Goal: Task Accomplishment & Management: Manage account settings

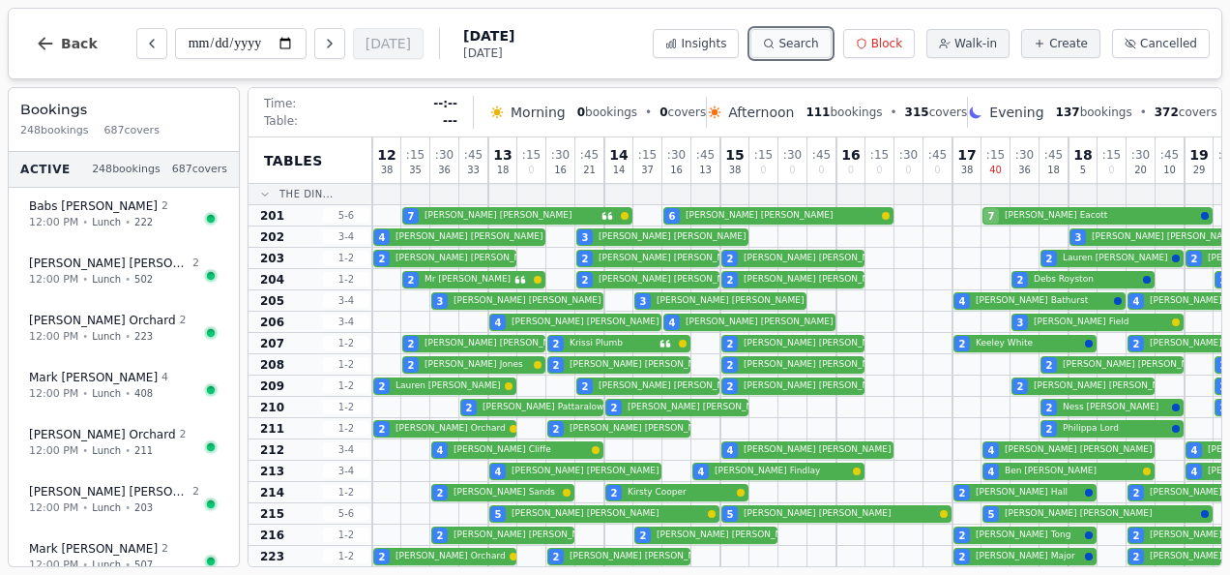
click at [818, 43] on span "Search" at bounding box center [799, 43] width 40 height 15
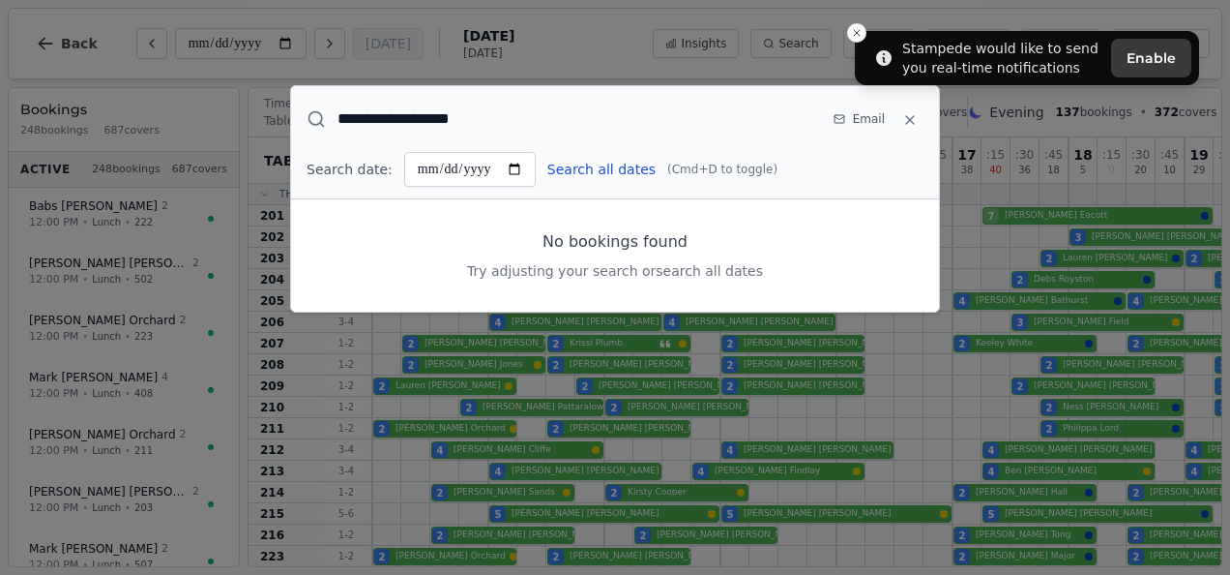
type input "**********"
click at [602, 172] on button "Search all dates" at bounding box center [601, 169] width 108 height 19
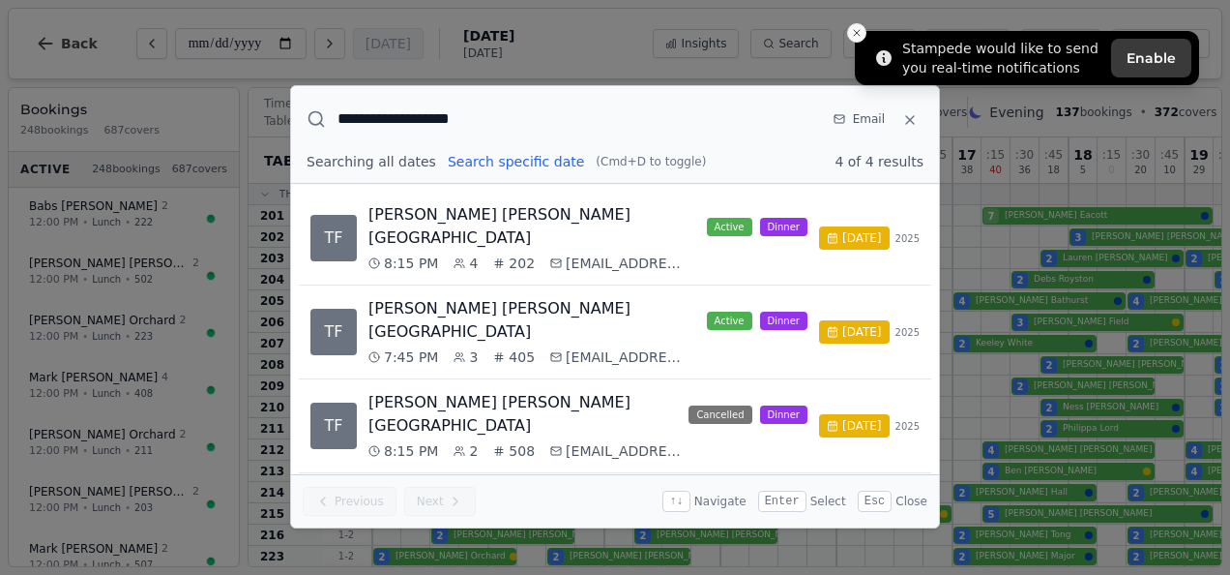
click at [854, 29] on icon "Close toast" at bounding box center [857, 33] width 12 height 12
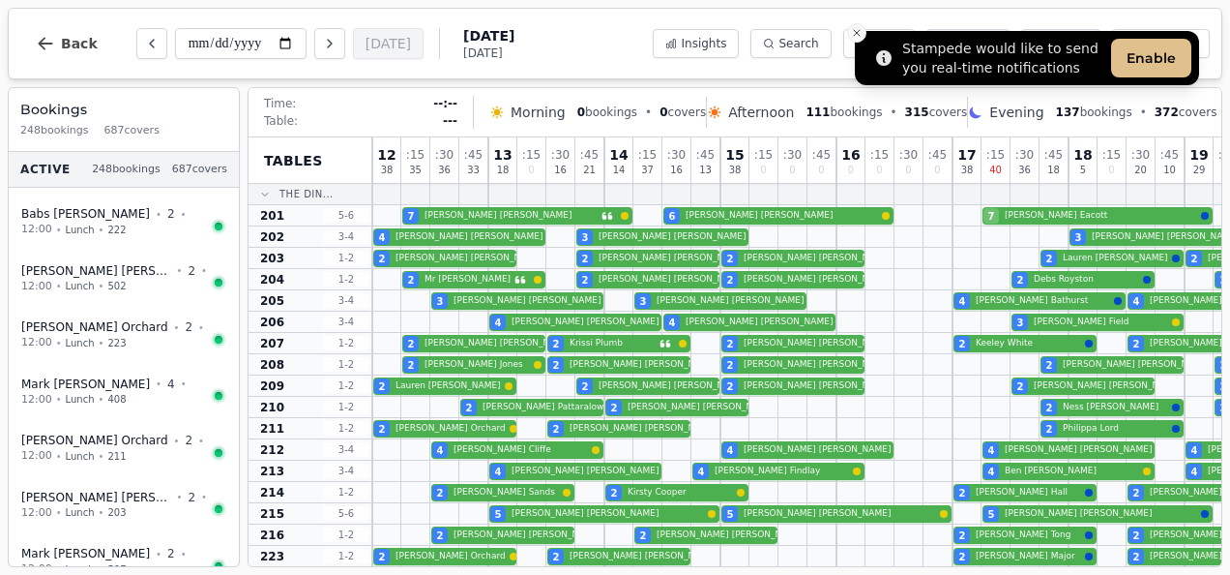
click at [853, 31] on icon "Close toast" at bounding box center [857, 33] width 12 height 12
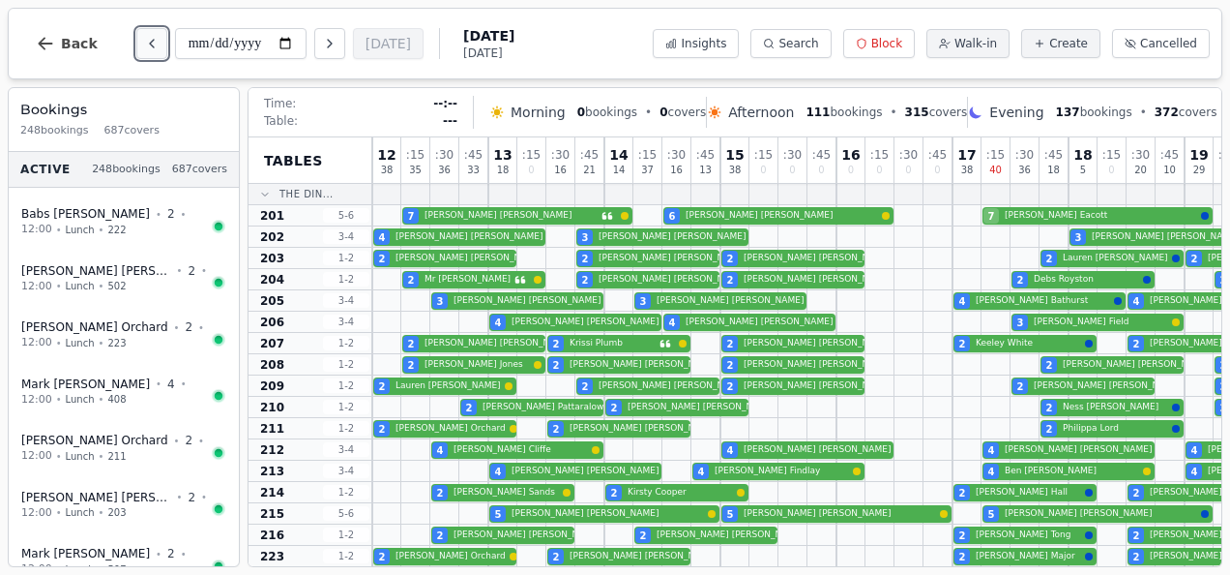
click at [146, 43] on icon "Previous day" at bounding box center [151, 43] width 15 height 15
type input "**********"
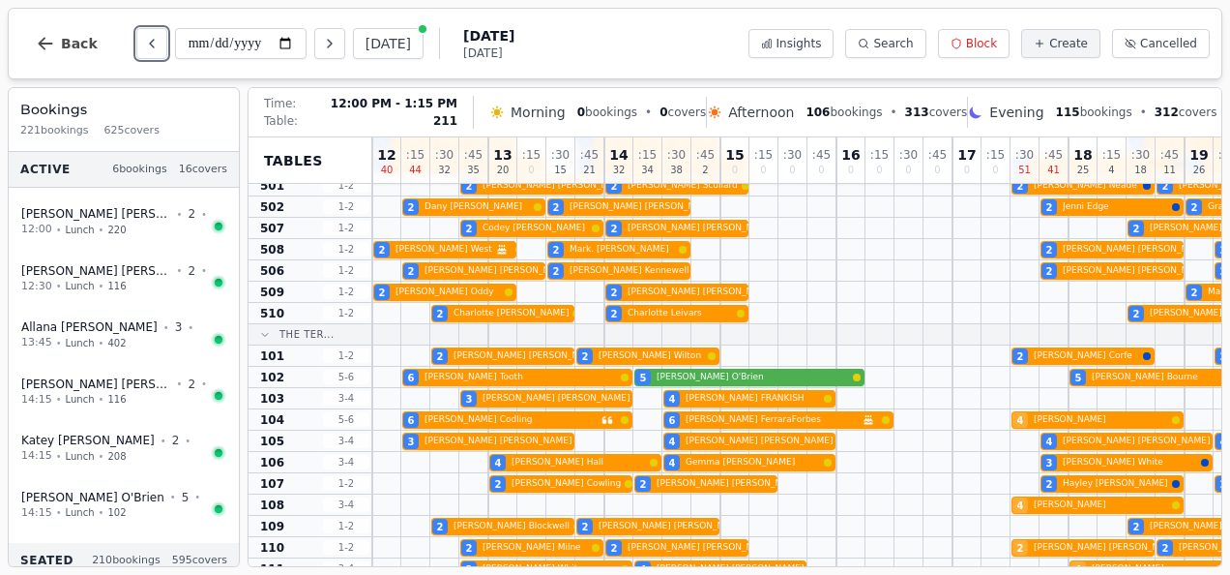
scroll to position [711, 0]
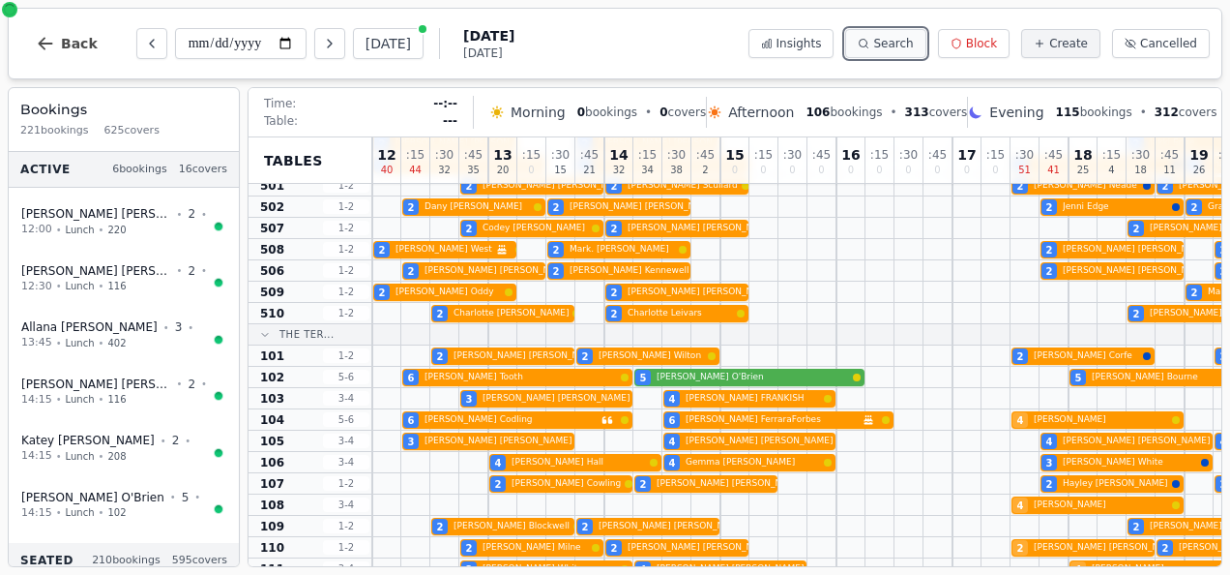
click at [913, 36] on span "Search" at bounding box center [893, 43] width 40 height 15
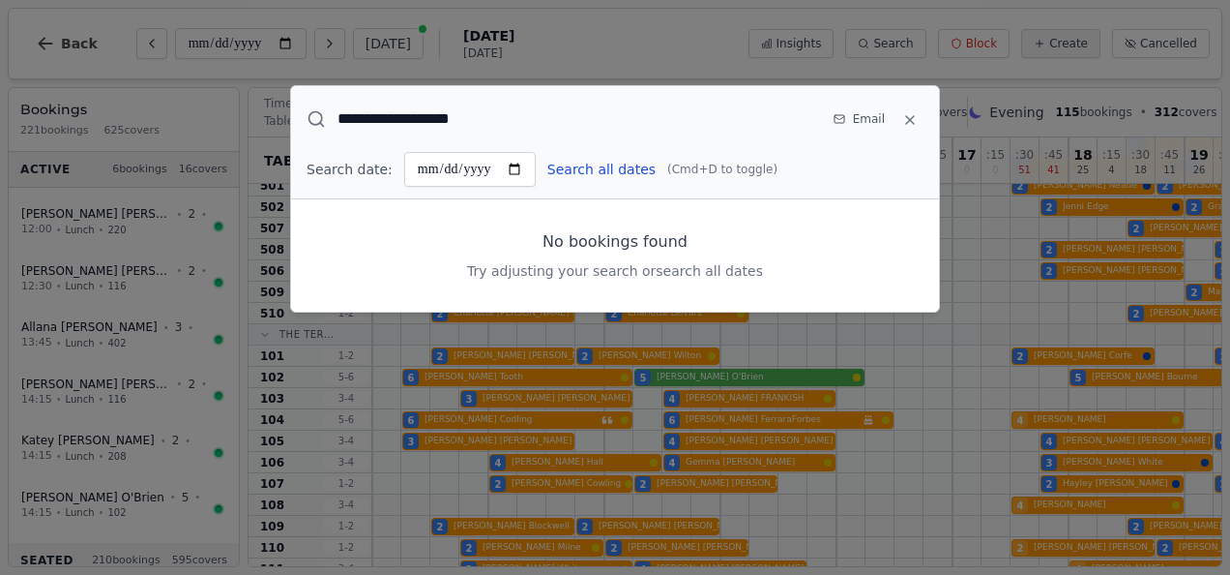
type input "**********"
click at [607, 163] on button "Search all dates" at bounding box center [601, 169] width 108 height 19
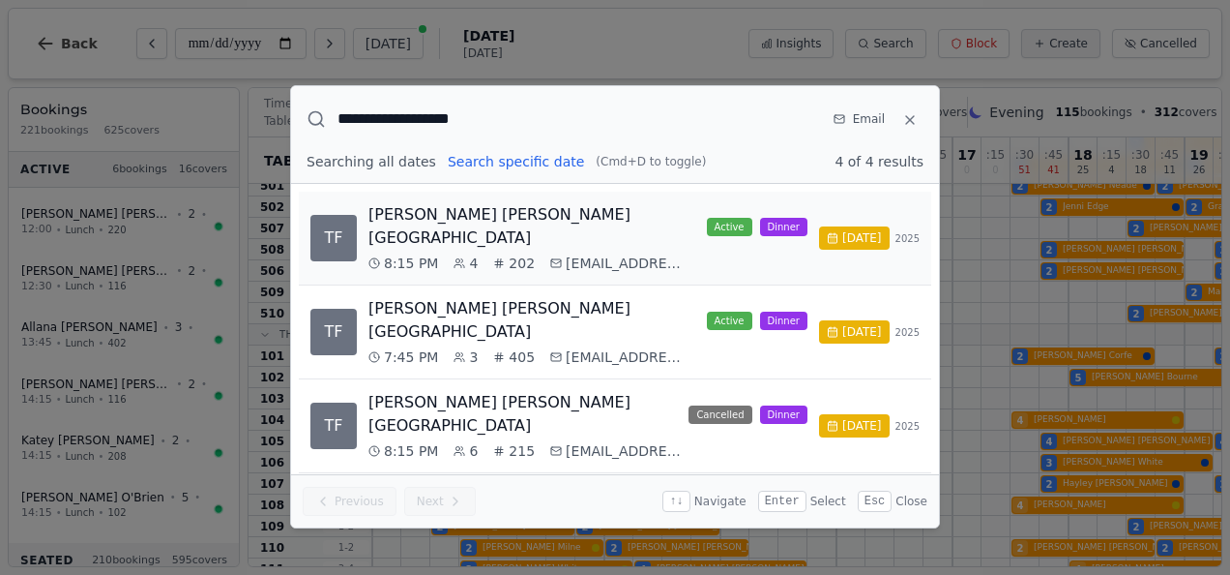
click at [722, 228] on div "Tara Fallon-Lowbridge active Dinner 8:15 PM 4 202 taraflowb@gmail.com" at bounding box center [588, 238] width 439 height 70
select select "****"
select select "*"
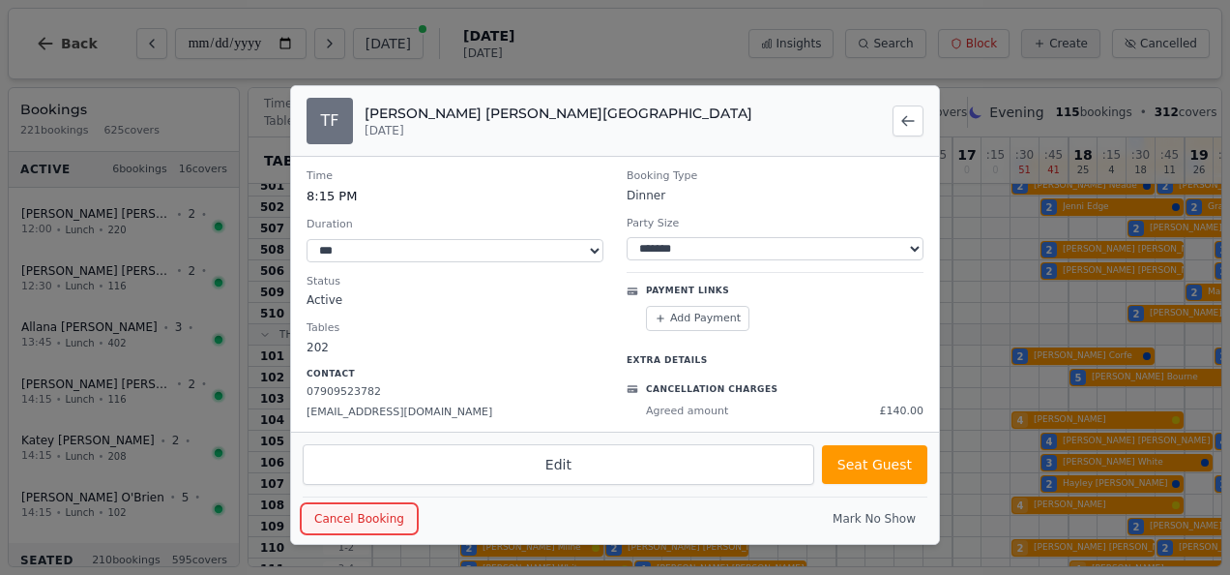
click at [357, 521] on button "Cancel Booking" at bounding box center [359, 518] width 113 height 27
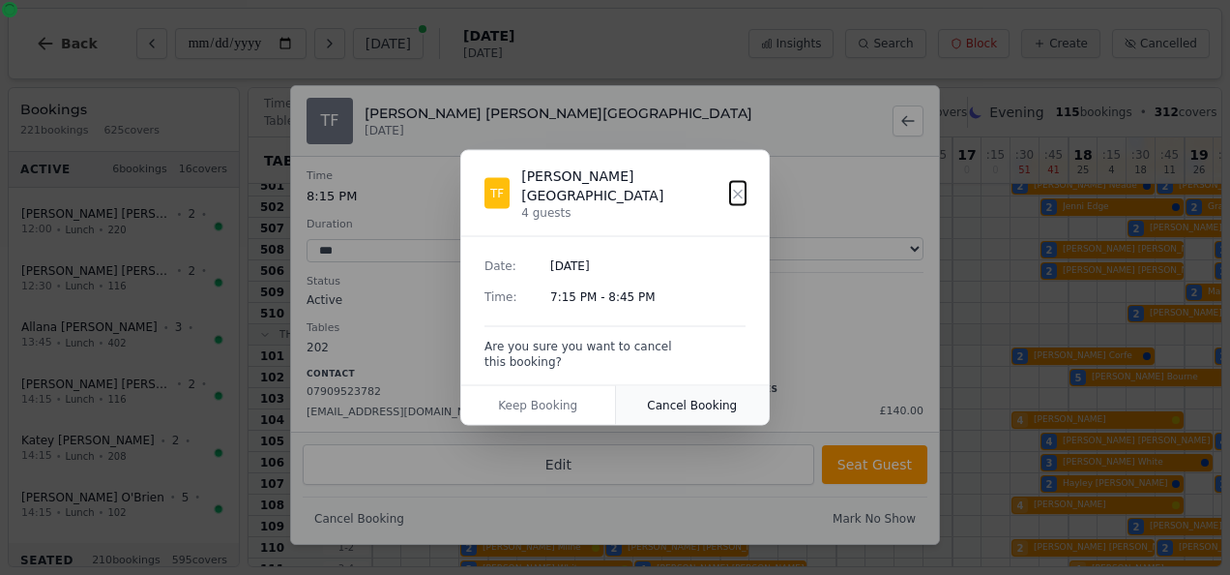
click at [691, 389] on button "Cancel Booking" at bounding box center [693, 405] width 154 height 39
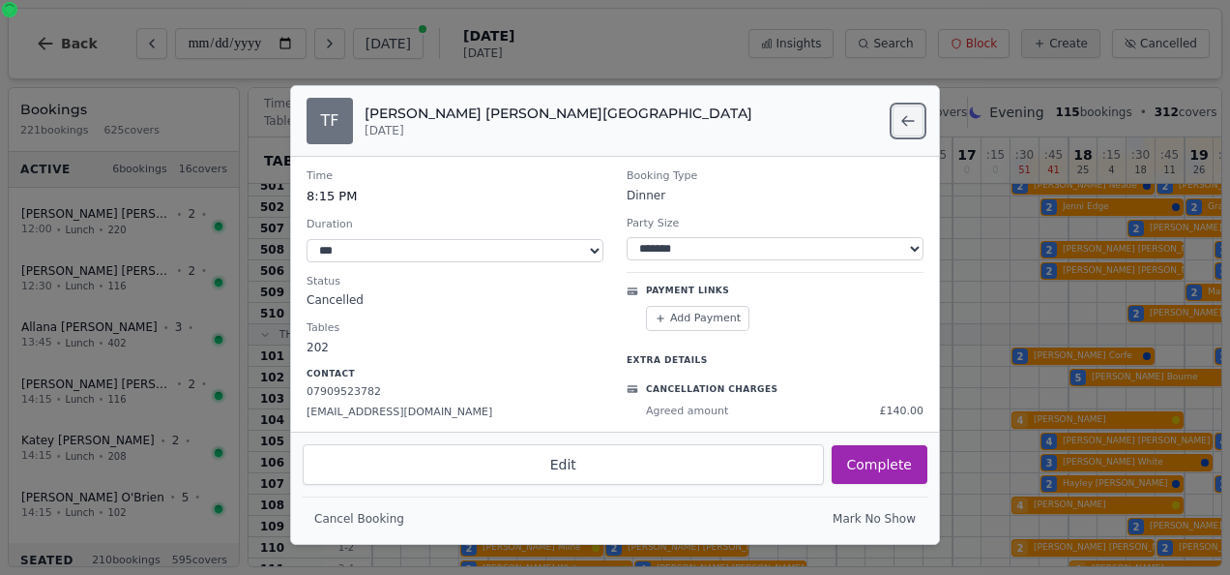
click at [908, 124] on icon "Back to search results" at bounding box center [908, 120] width 15 height 15
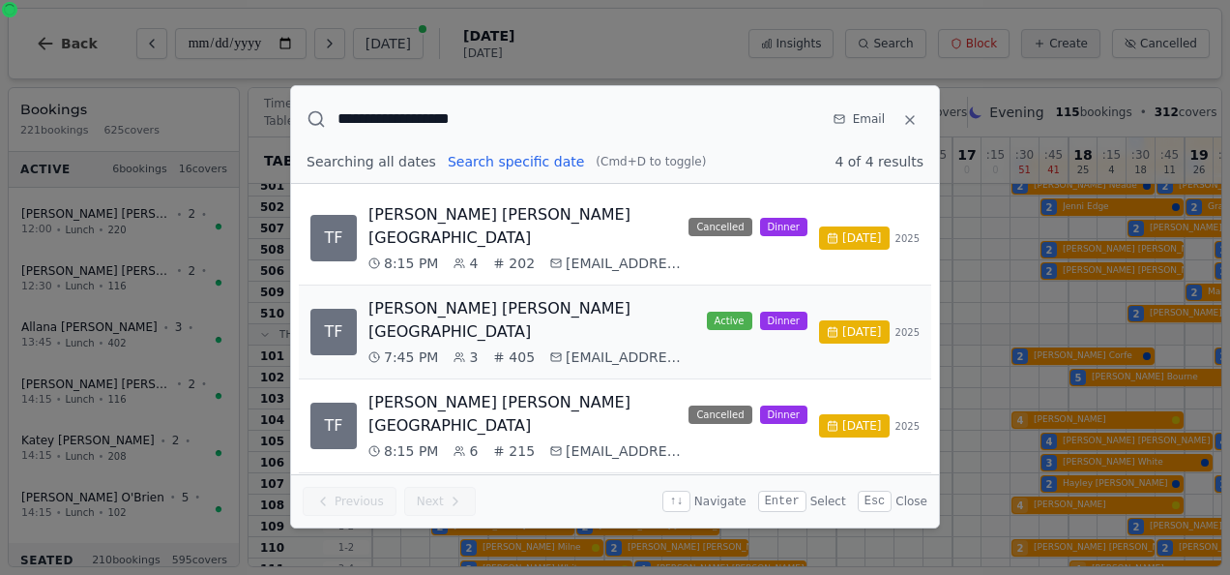
click at [712, 297] on div "Tara Fallon-Lowbridge active Dinner" at bounding box center [588, 320] width 439 height 46
select select "****"
select select "*"
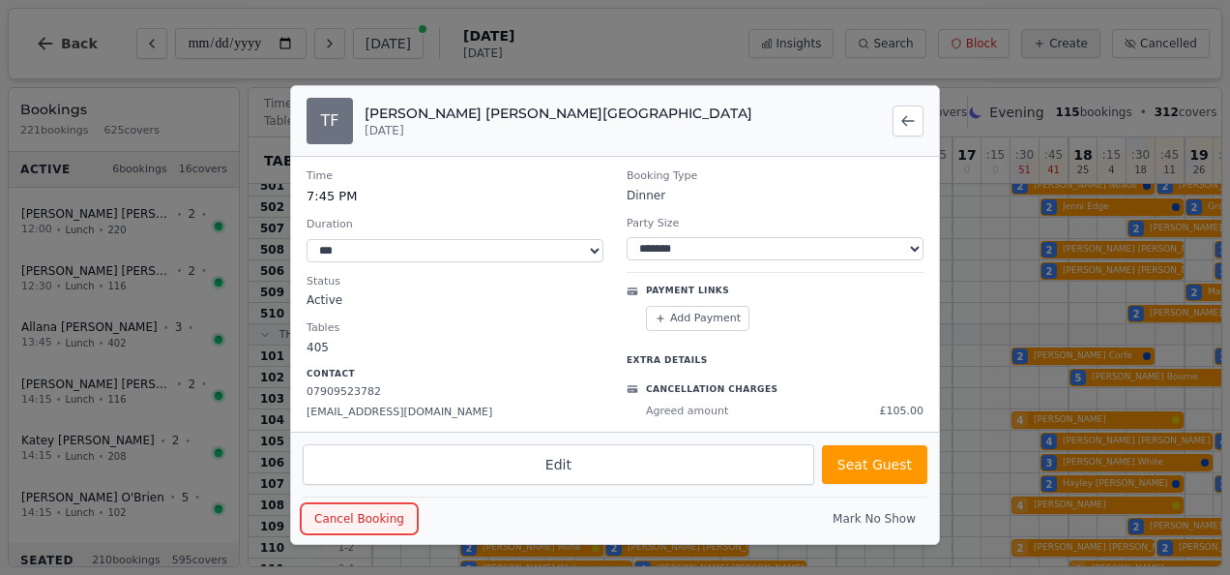
click at [350, 514] on button "Cancel Booking" at bounding box center [359, 518] width 113 height 27
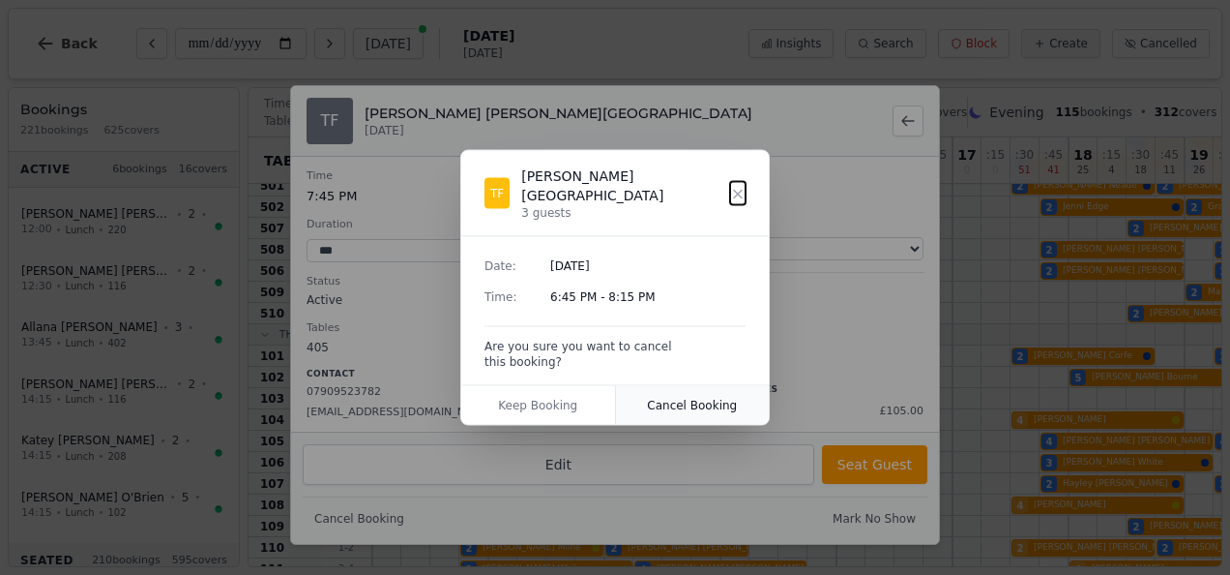
click at [685, 399] on button "Cancel Booking" at bounding box center [693, 405] width 154 height 39
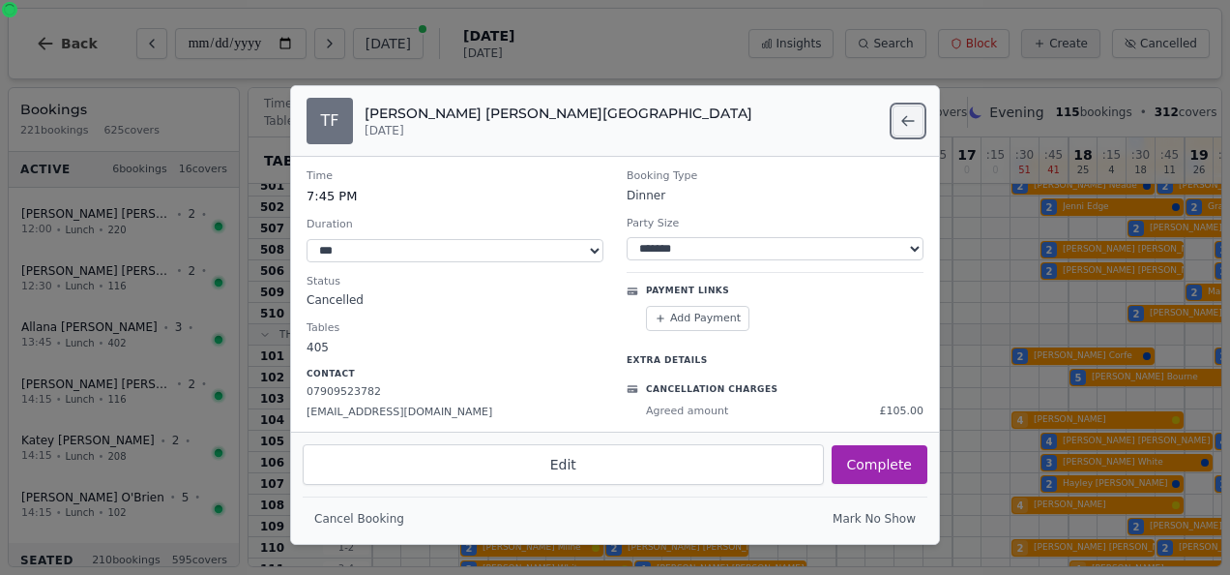
click at [896, 131] on button "Back to search results" at bounding box center [908, 120] width 31 height 31
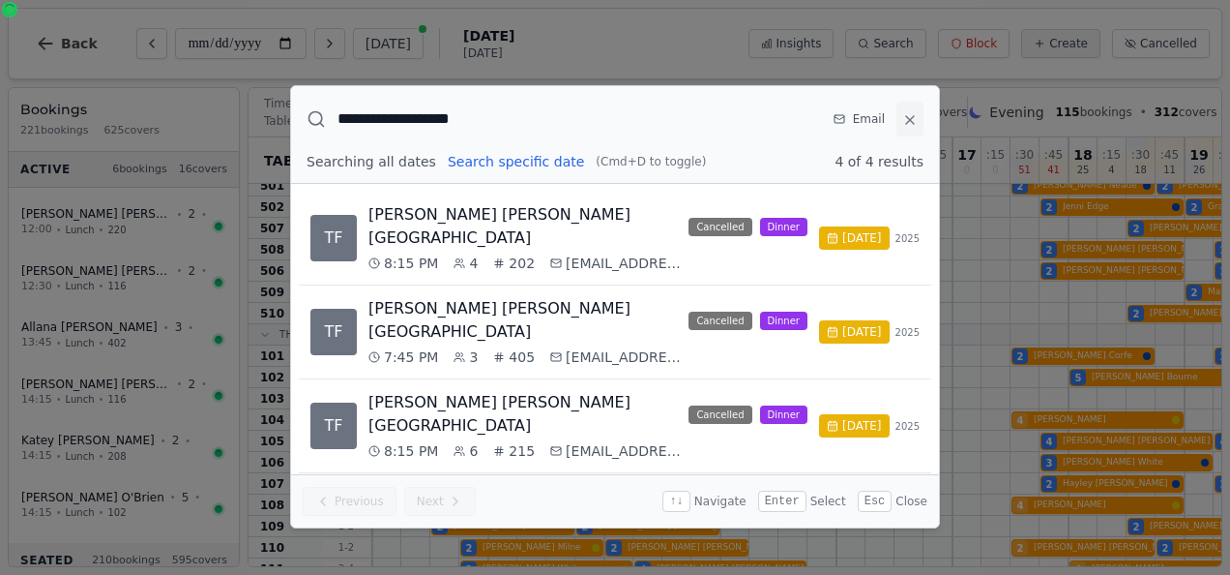
click at [908, 120] on icon at bounding box center [910, 120] width 8 height 8
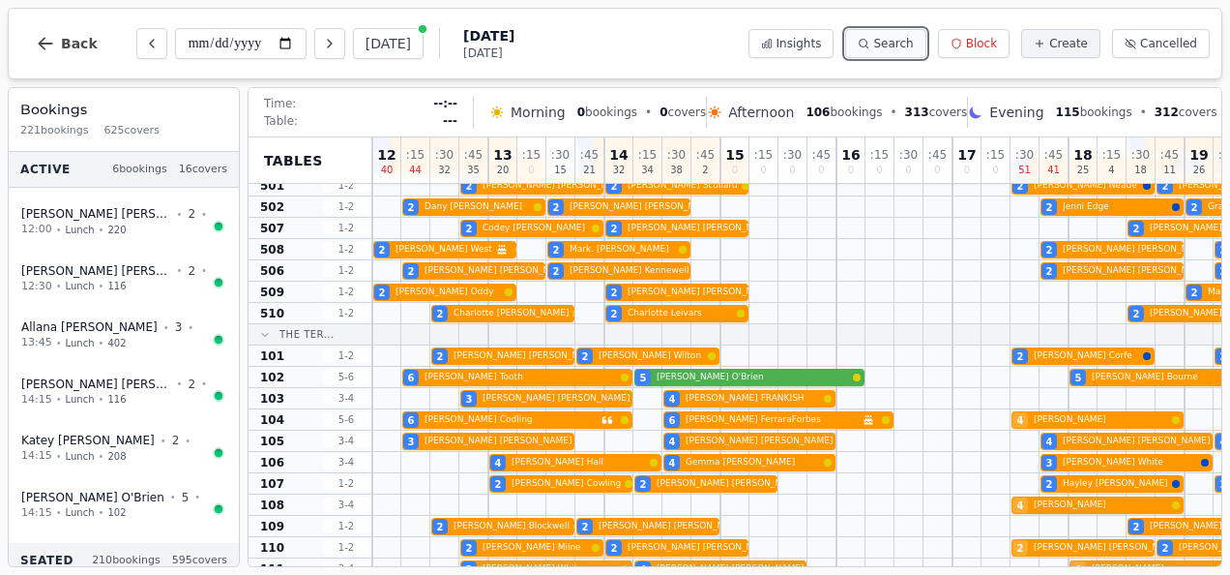
click at [905, 46] on span "Search" at bounding box center [893, 43] width 40 height 15
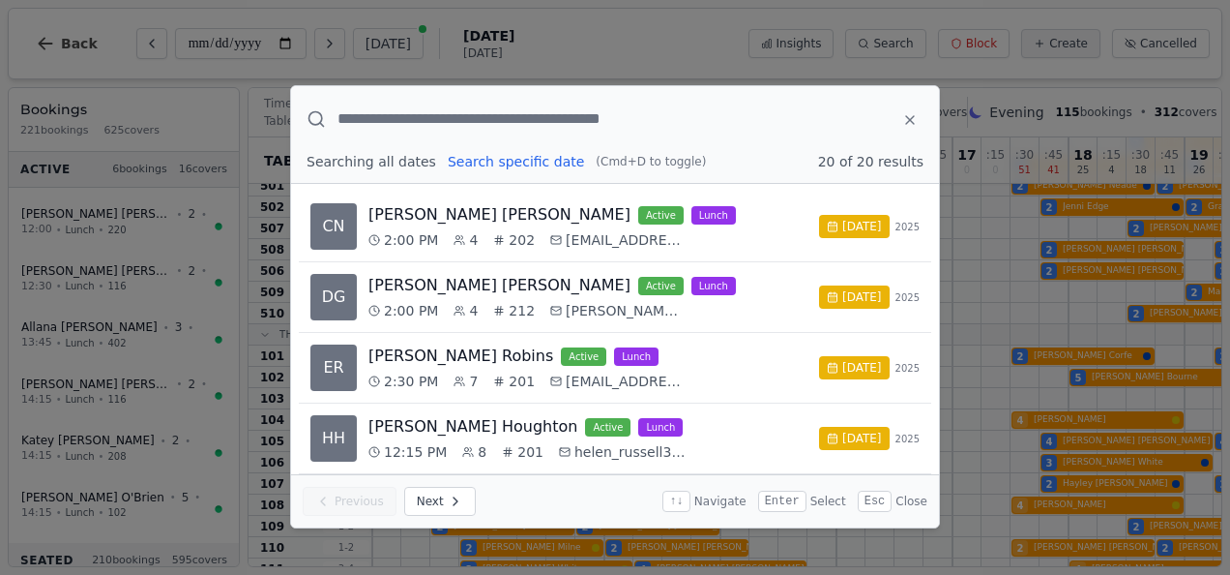
click at [483, 122] on input "text" at bounding box center [611, 118] width 547 height 23
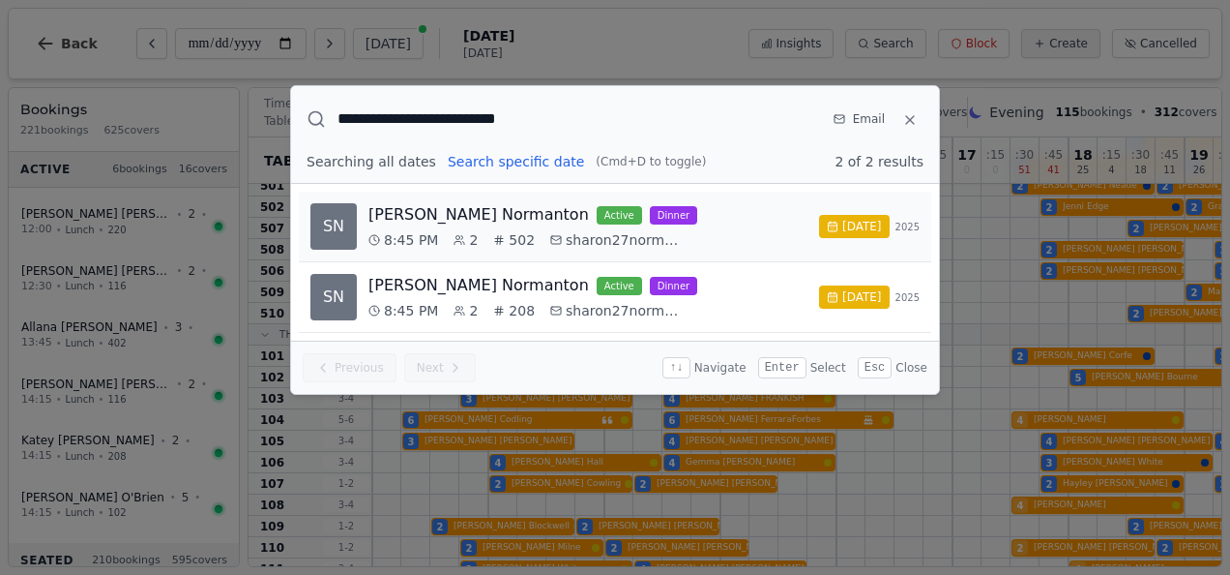
click at [756, 224] on div "[PERSON_NAME] active Dinner" at bounding box center [588, 214] width 439 height 23
select select "****"
select select "*"
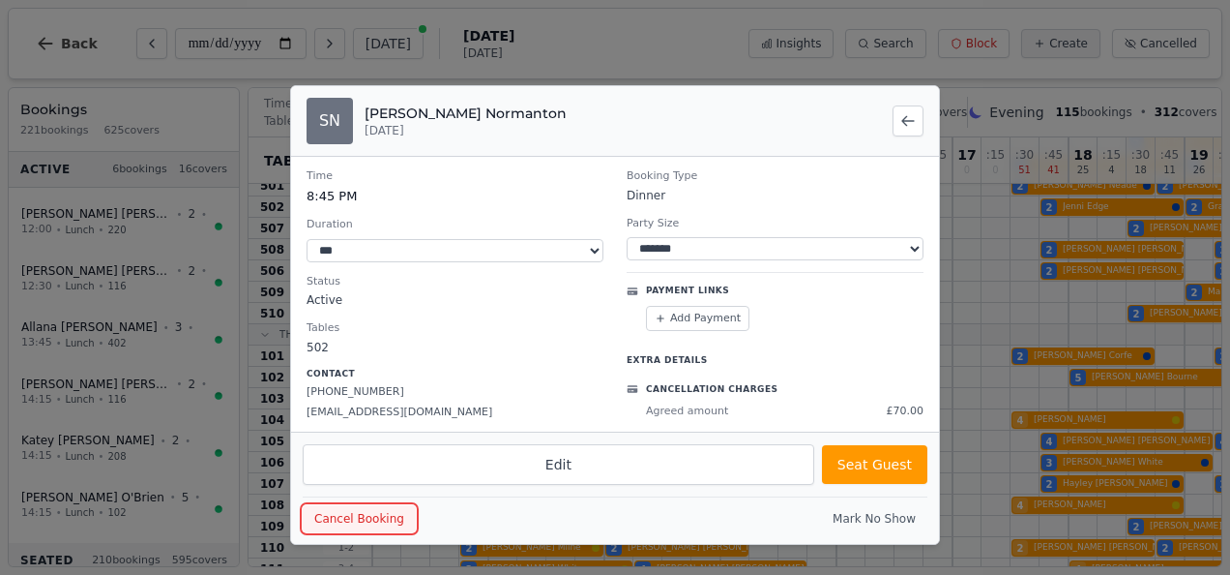
click at [360, 513] on button "Cancel Booking" at bounding box center [359, 518] width 113 height 27
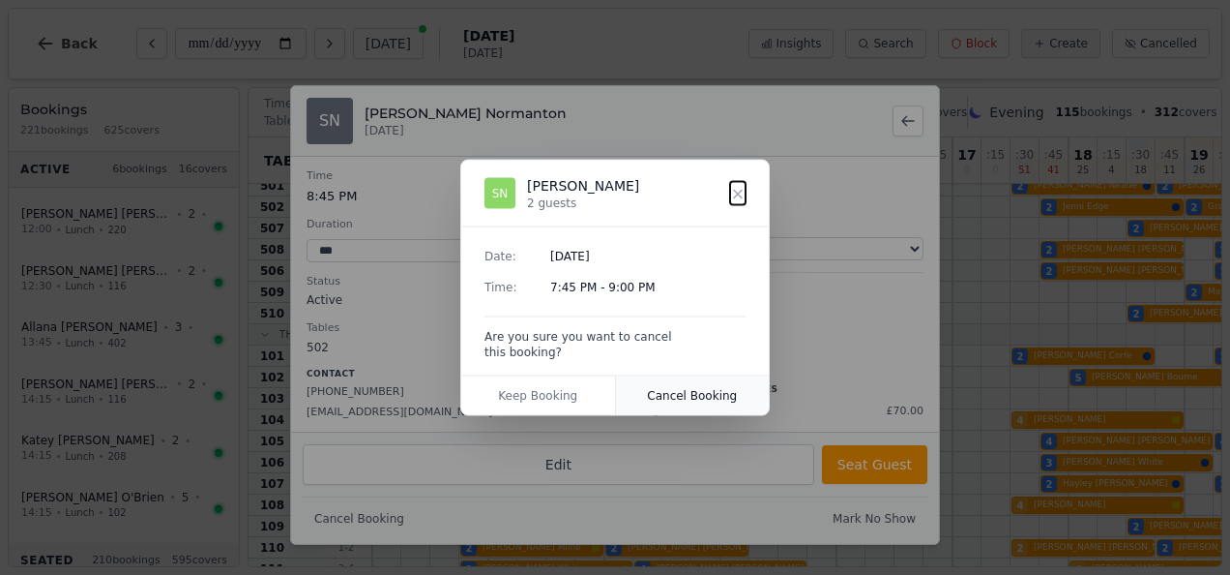
click at [688, 400] on button "Cancel Booking" at bounding box center [693, 395] width 154 height 39
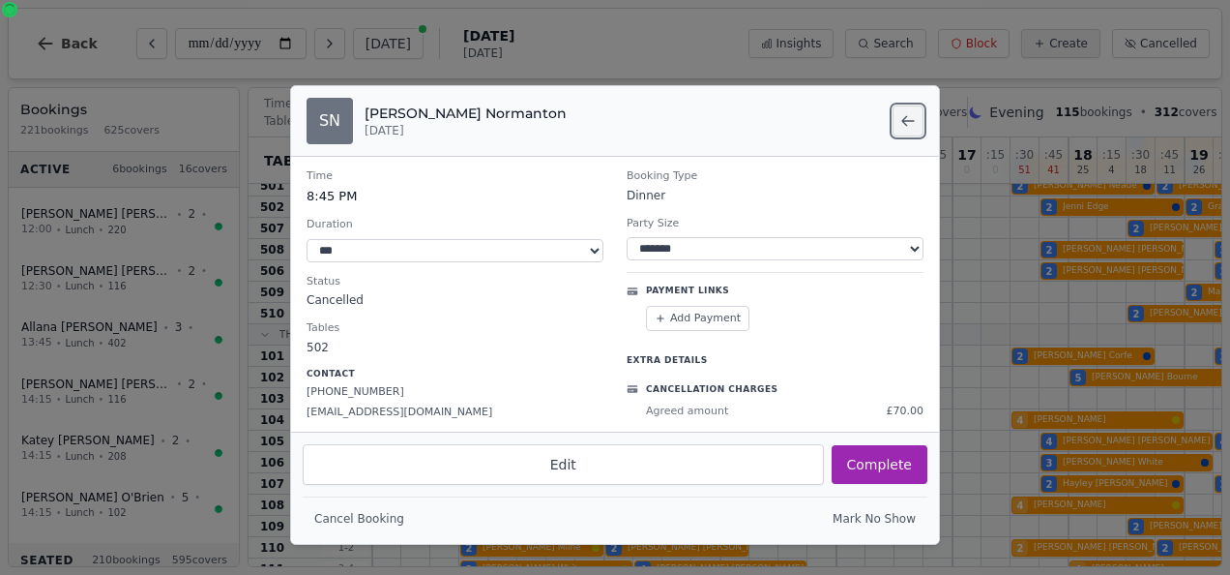
click at [911, 106] on button "Back to search results" at bounding box center [908, 120] width 31 height 31
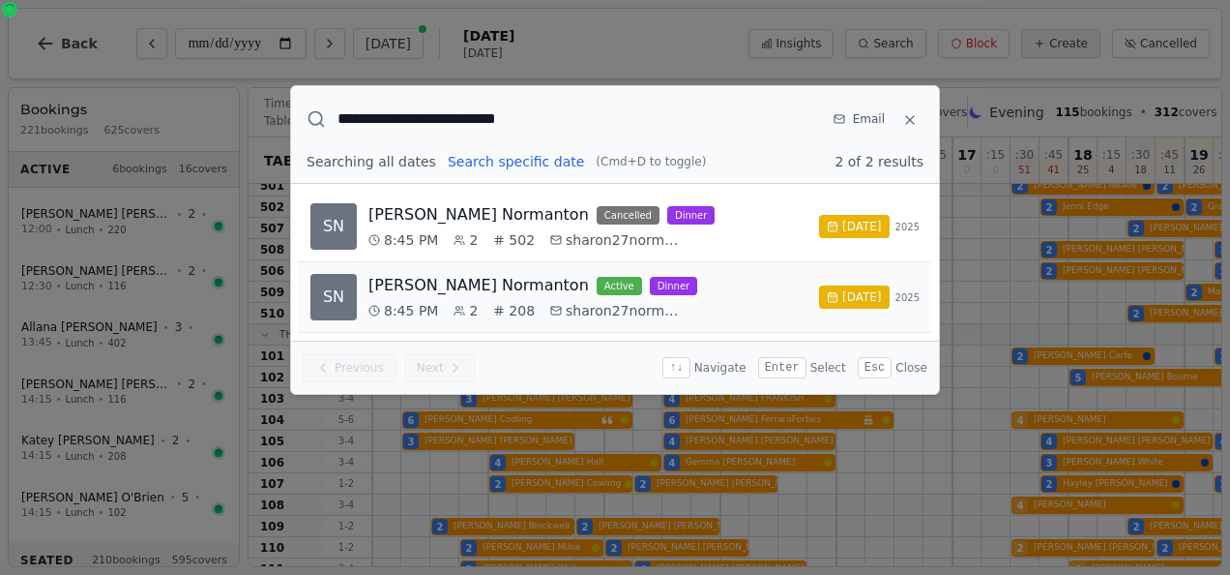
click at [631, 292] on div "[PERSON_NAME] active Dinner" at bounding box center [588, 285] width 439 height 23
select select "****"
select select "*"
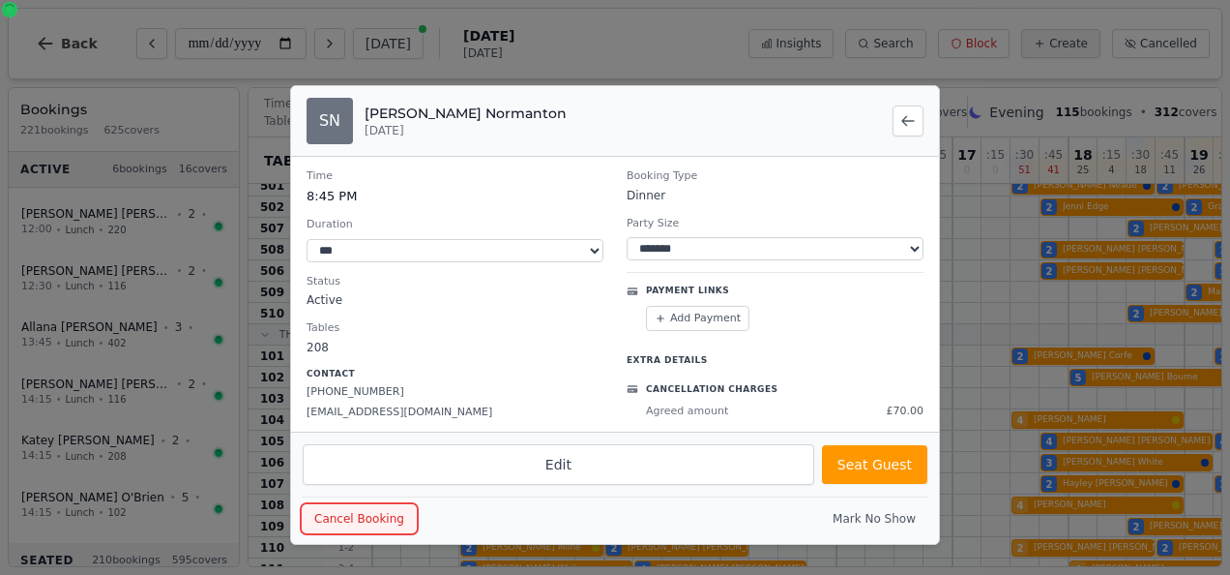
click at [355, 522] on button "Cancel Booking" at bounding box center [359, 518] width 113 height 27
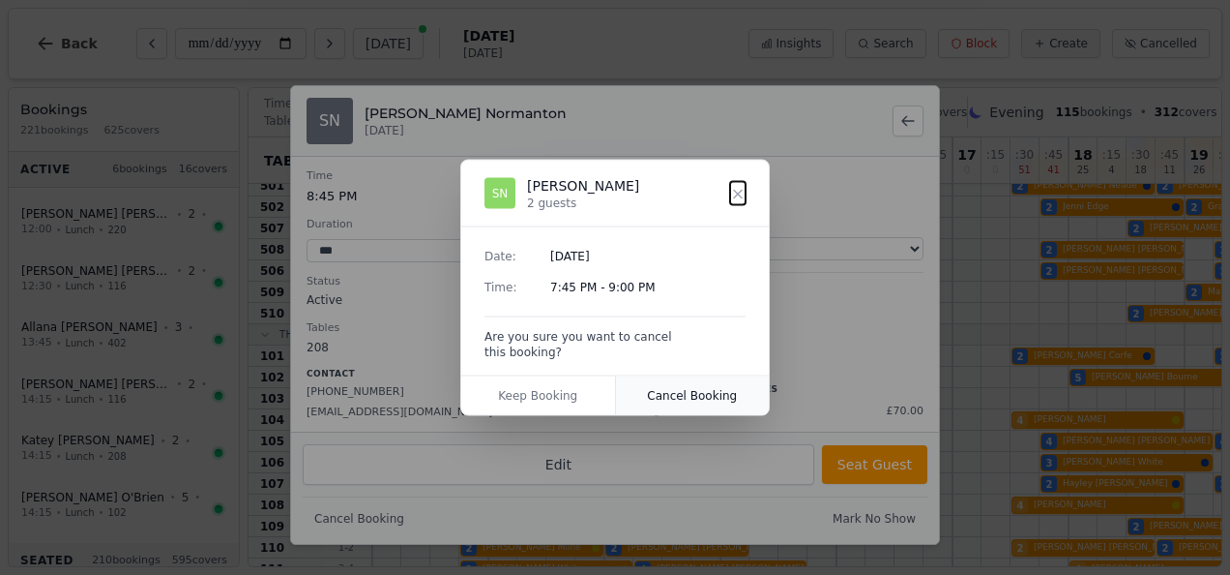
click at [687, 387] on button "Cancel Booking" at bounding box center [693, 395] width 154 height 39
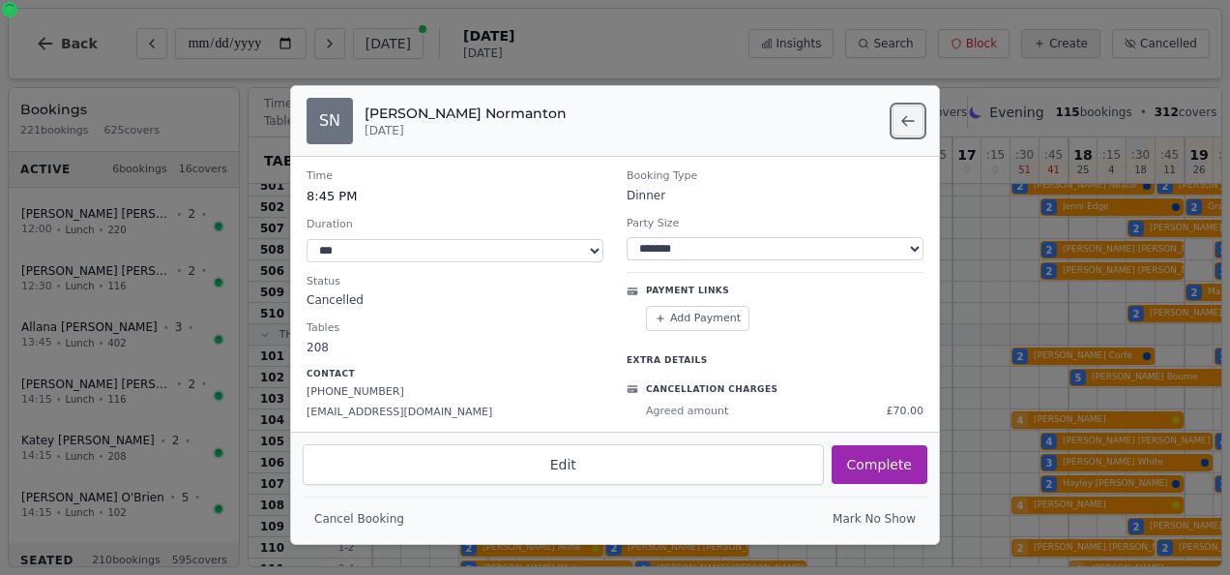
click at [911, 122] on icon "Back to search results" at bounding box center [908, 120] width 15 height 15
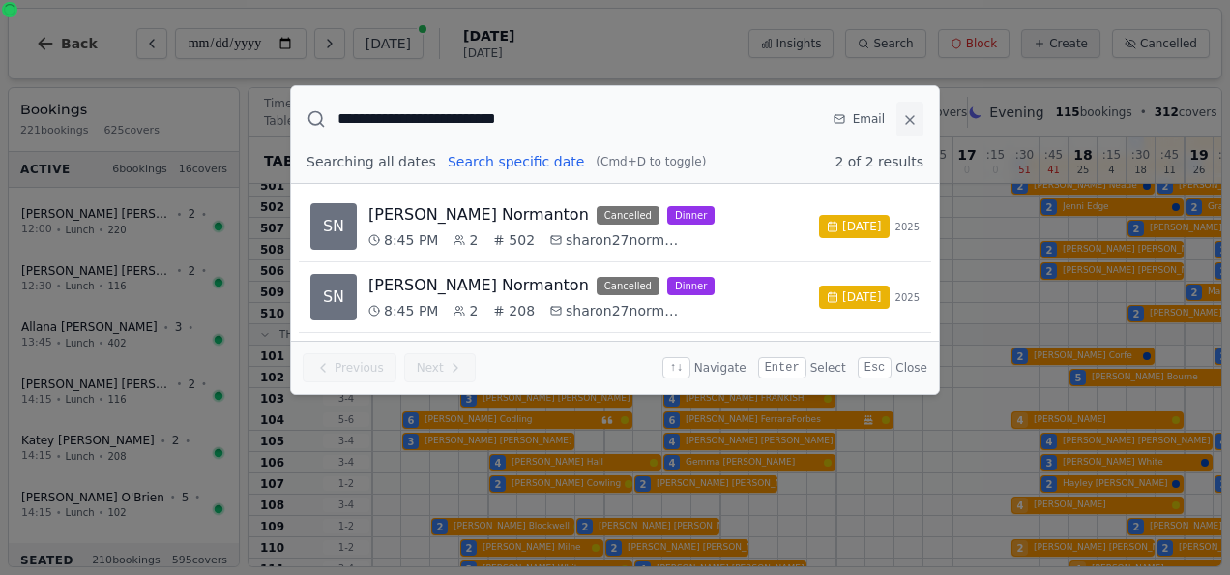
click at [905, 123] on icon at bounding box center [909, 119] width 15 height 15
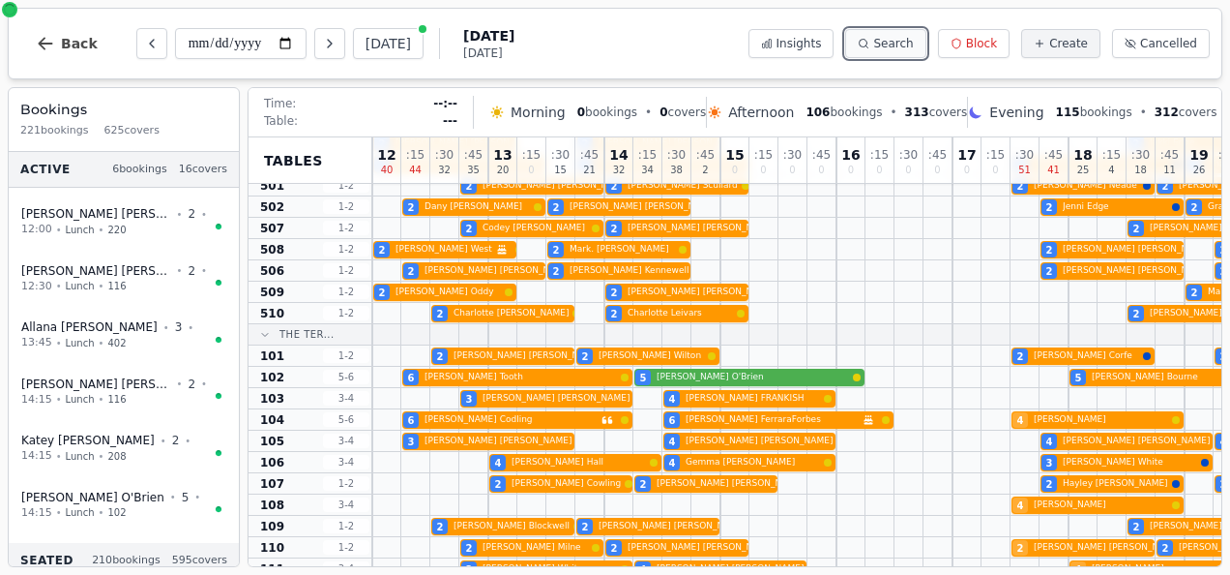
click at [903, 40] on span "Search" at bounding box center [893, 43] width 40 height 15
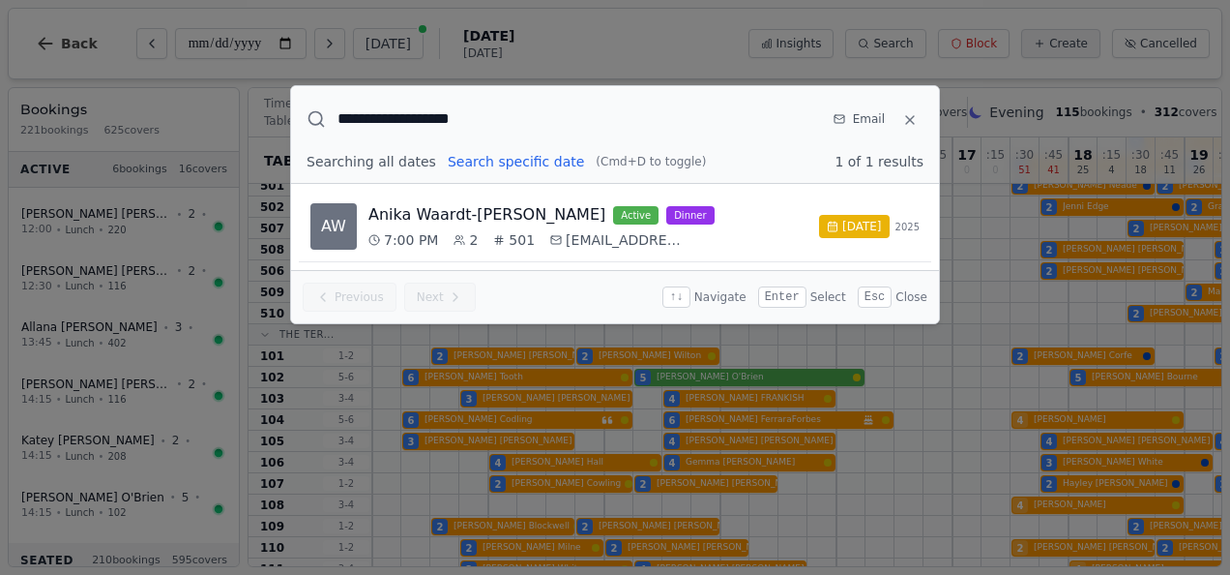
type input "**********"
click at [905, 118] on icon at bounding box center [909, 119] width 15 height 15
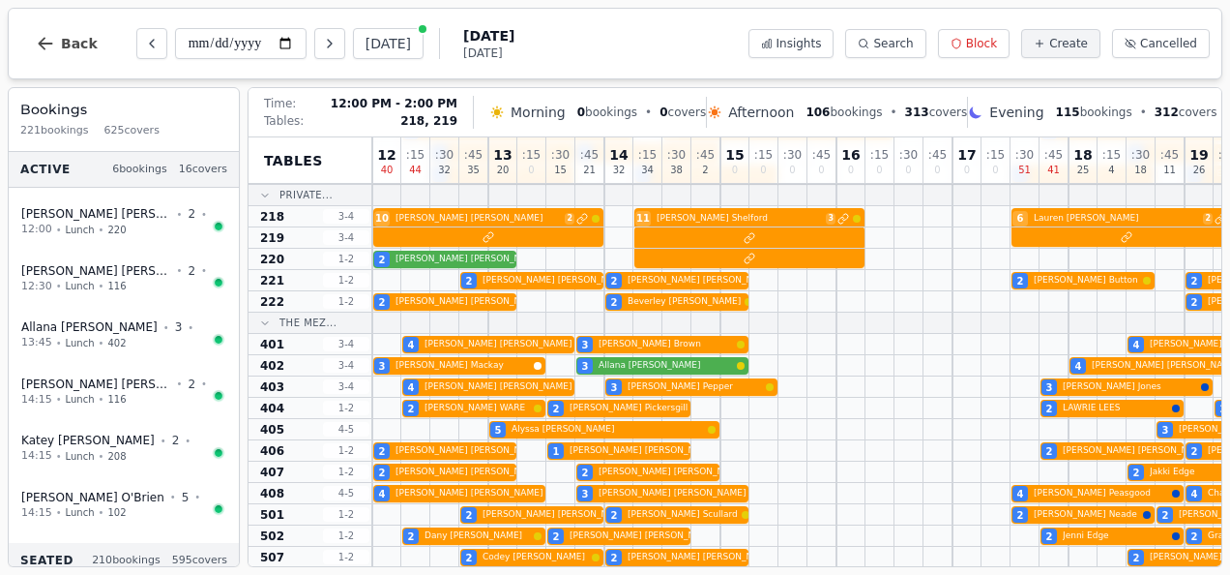
scroll to position [350, 0]
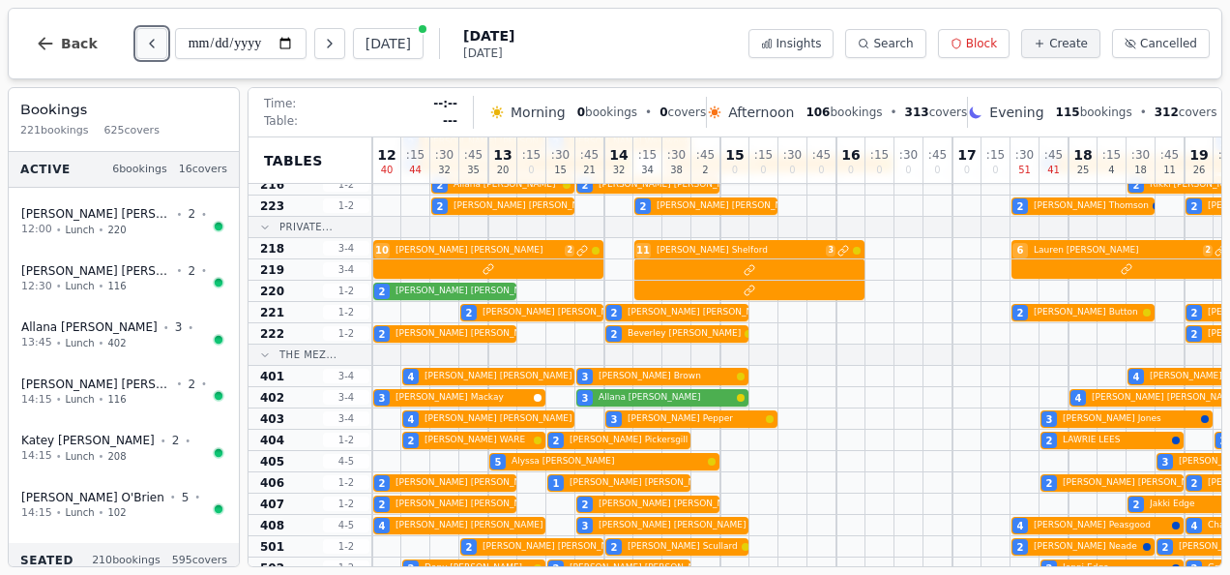
click at [144, 46] on icon "Previous day" at bounding box center [151, 43] width 15 height 15
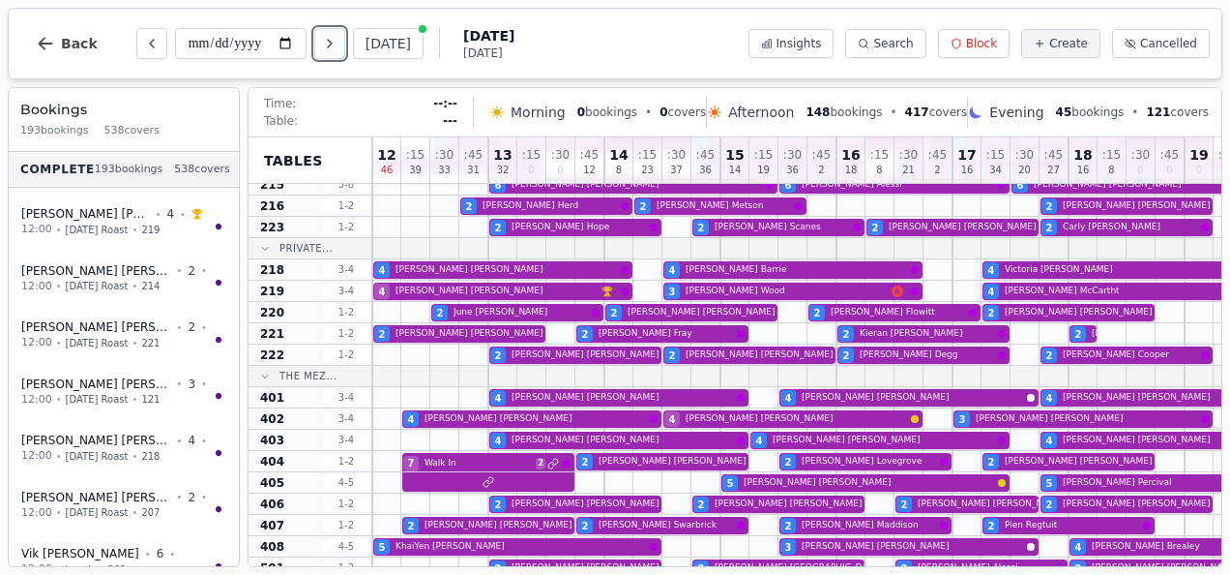
click at [327, 45] on icon "Next day" at bounding box center [329, 43] width 15 height 15
type input "**********"
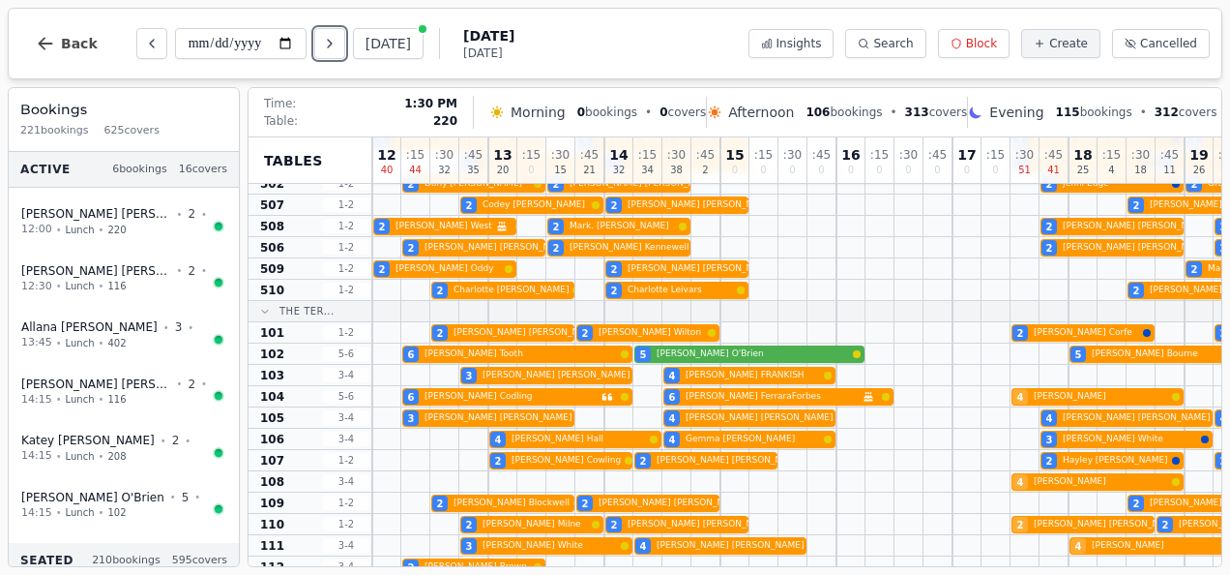
scroll to position [735, 0]
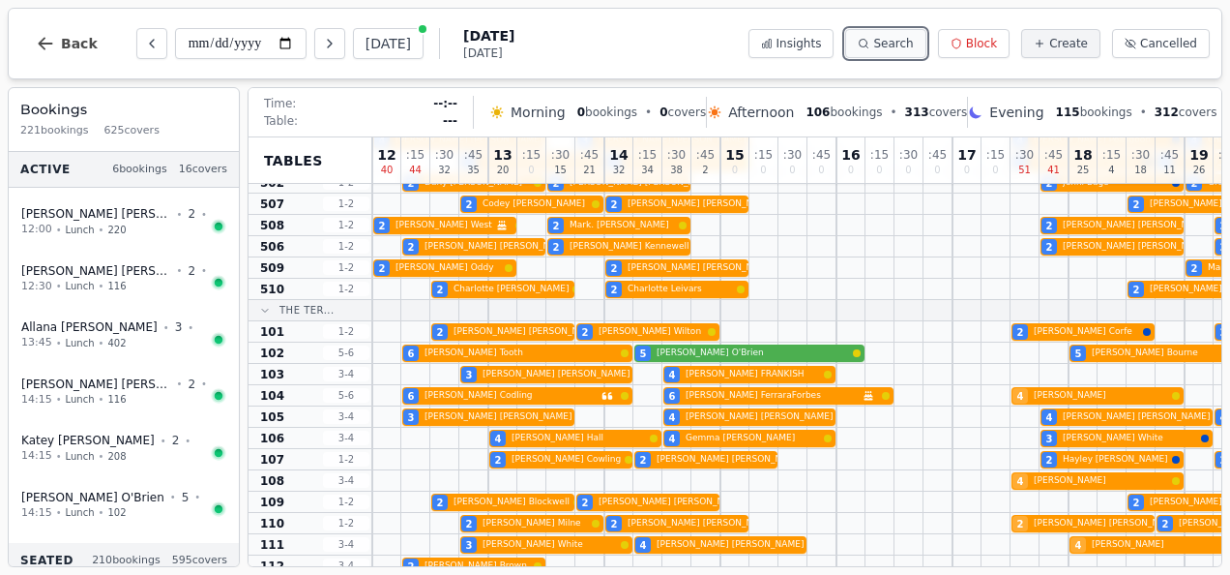
click at [913, 42] on span "Search" at bounding box center [893, 43] width 40 height 15
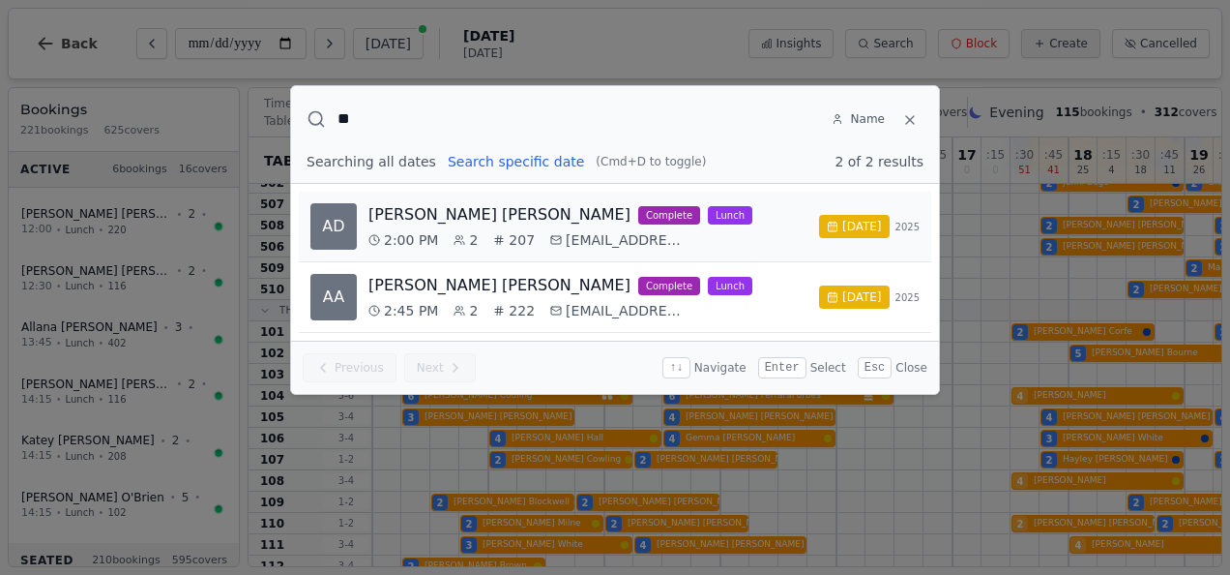
type input "*"
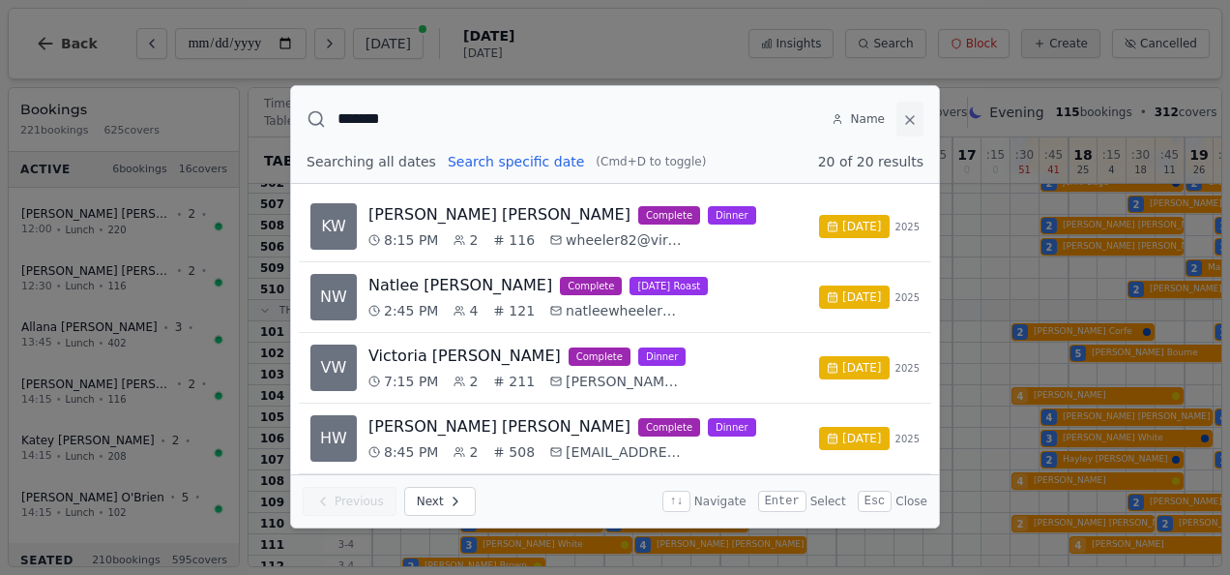
type input "*******"
click at [913, 122] on icon at bounding box center [909, 119] width 15 height 15
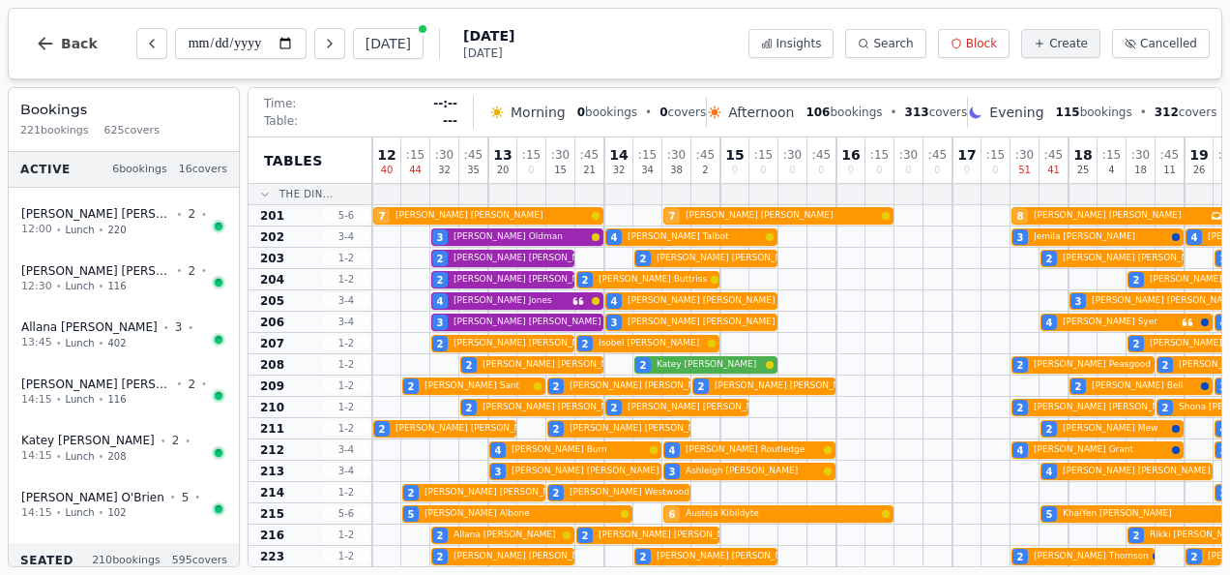
scroll to position [735, 0]
